Goal: Check status: Check status

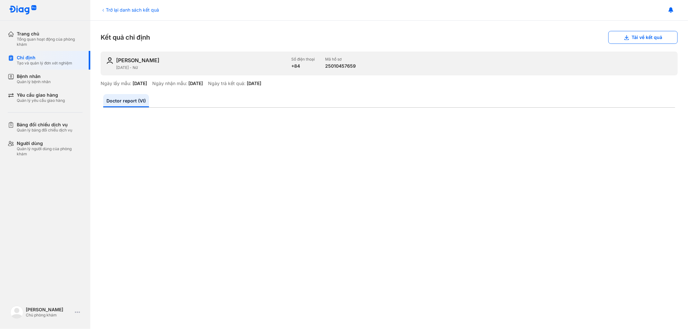
click at [108, 10] on div "Trở lại danh sách kết quả" at bounding box center [130, 9] width 58 height 7
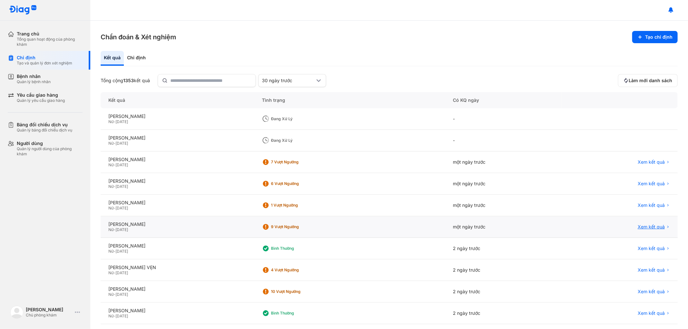
click at [639, 225] on span "Xem kết quả" at bounding box center [651, 227] width 27 height 6
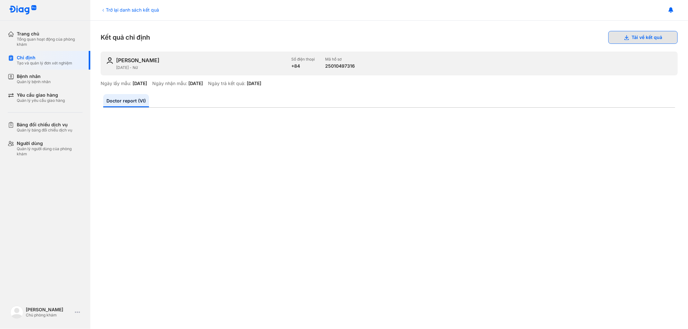
click at [633, 34] on button "Tải về kết quả" at bounding box center [642, 37] width 69 height 13
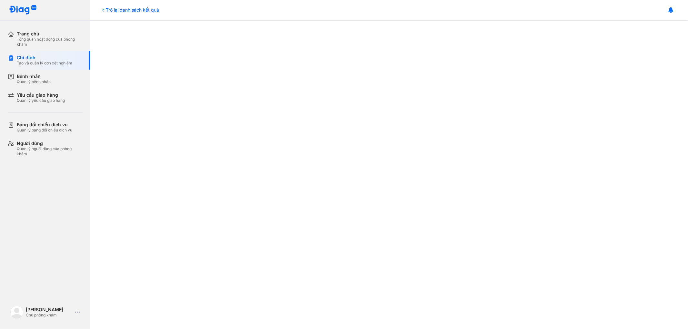
click at [110, 9] on div "Trở lại danh sách kết quả" at bounding box center [130, 9] width 58 height 7
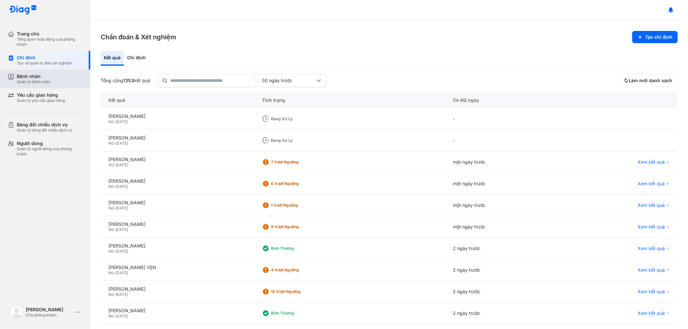
click at [35, 76] on div "Bệnh nhân" at bounding box center [34, 77] width 34 height 6
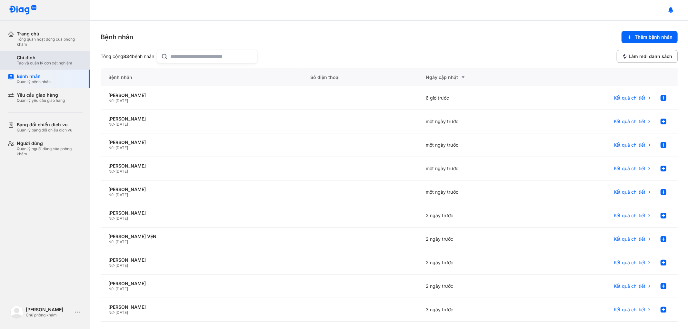
click at [45, 61] on div "Tạo và quản lý đơn xét nghiệm" at bounding box center [44, 63] width 55 height 5
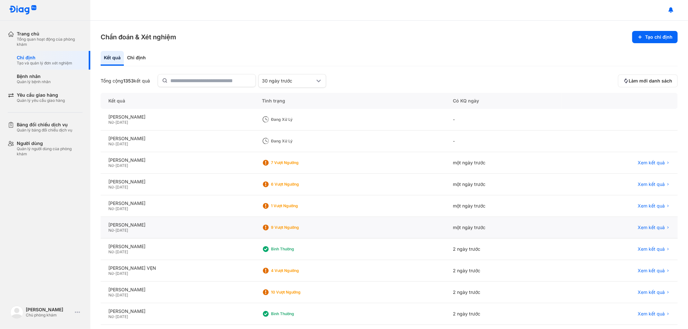
click at [194, 228] on div "Nữ - 25/07/2002" at bounding box center [177, 230] width 138 height 5
